Goal: Communication & Community: Connect with others

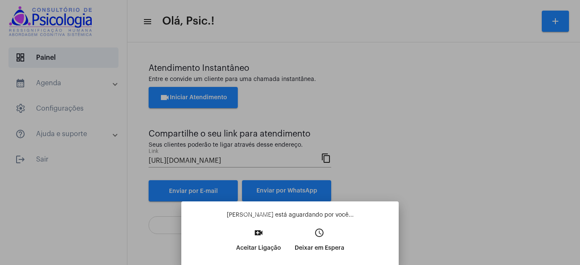
click at [257, 232] on mat-icon "video_call" at bounding box center [258, 233] width 10 height 10
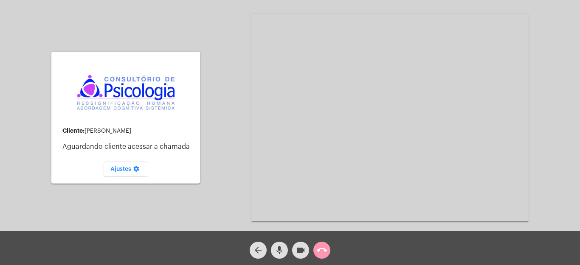
drag, startPoint x: 301, startPoint y: 87, endPoint x: 299, endPoint y: 261, distance: 173.5
click at [301, 89] on video at bounding box center [389, 117] width 277 height 207
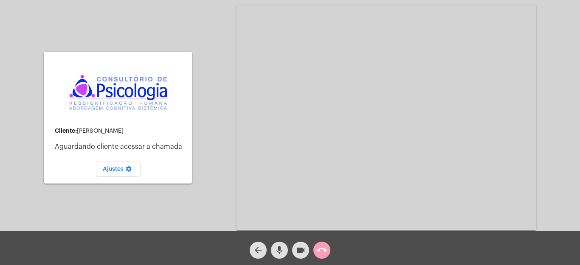
click at [321, 250] on mat-icon "call_end" at bounding box center [322, 250] width 10 height 10
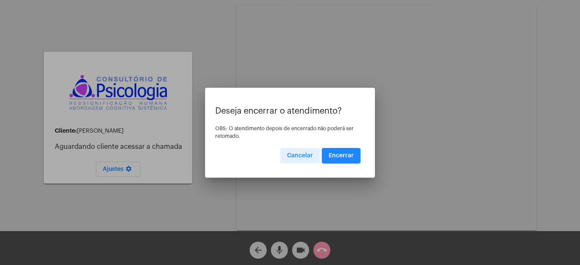
click at [341, 154] on span "Encerrar" at bounding box center [340, 156] width 25 height 6
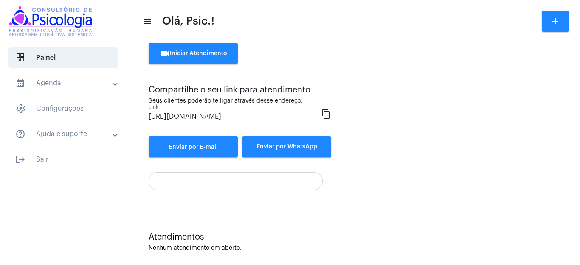
scroll to position [52, 0]
